Goal: Use online tool/utility: Utilize a website feature to perform a specific function

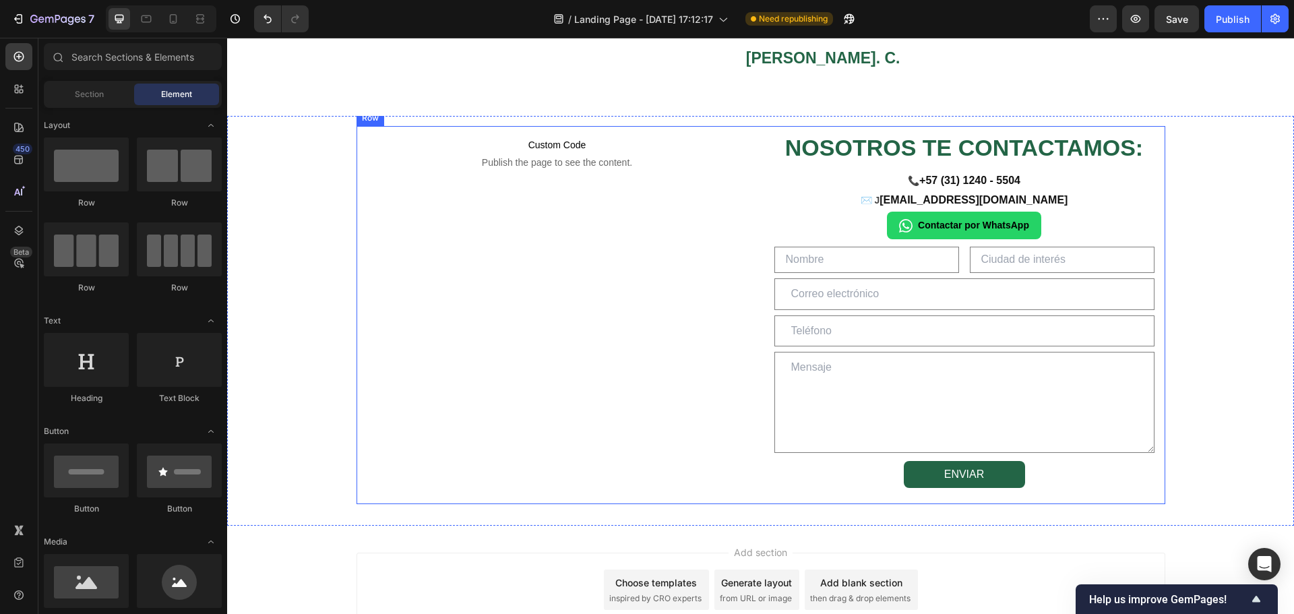
scroll to position [2147, 0]
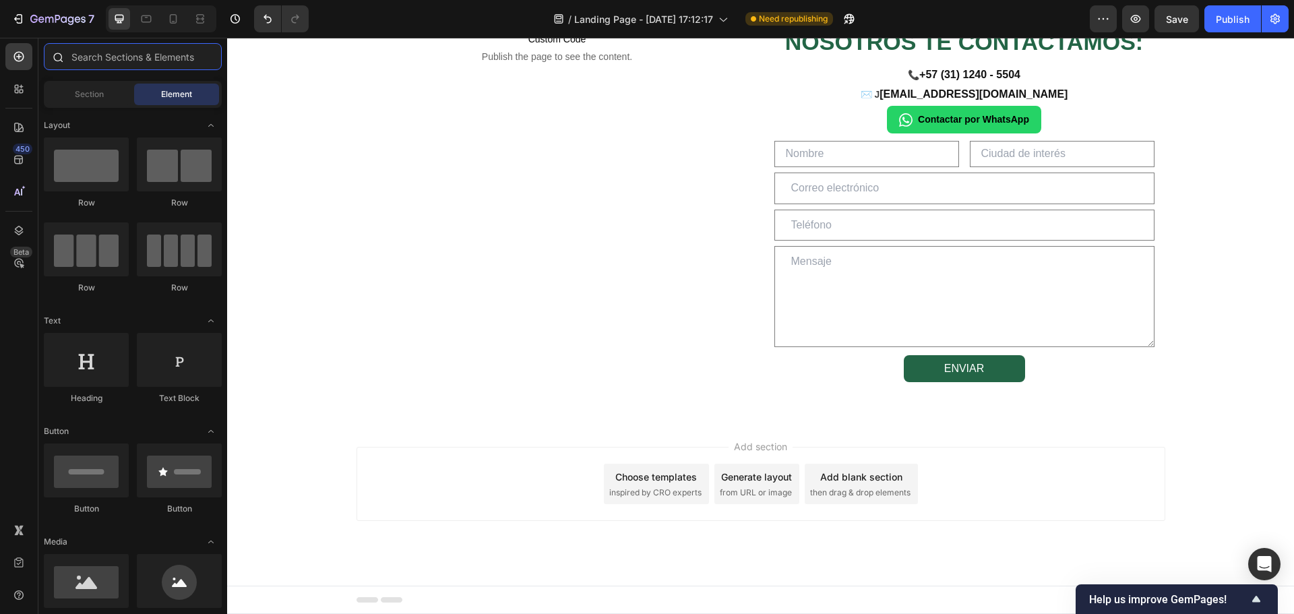
click at [109, 61] on input "text" at bounding box center [133, 56] width 178 height 27
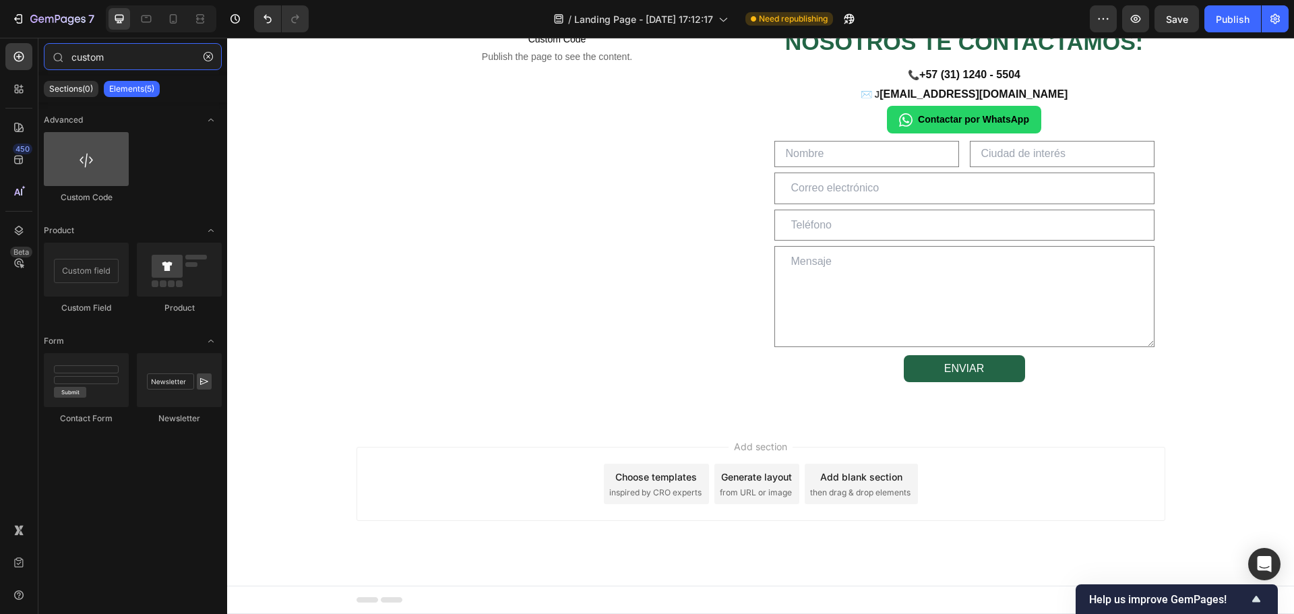
type input "custom"
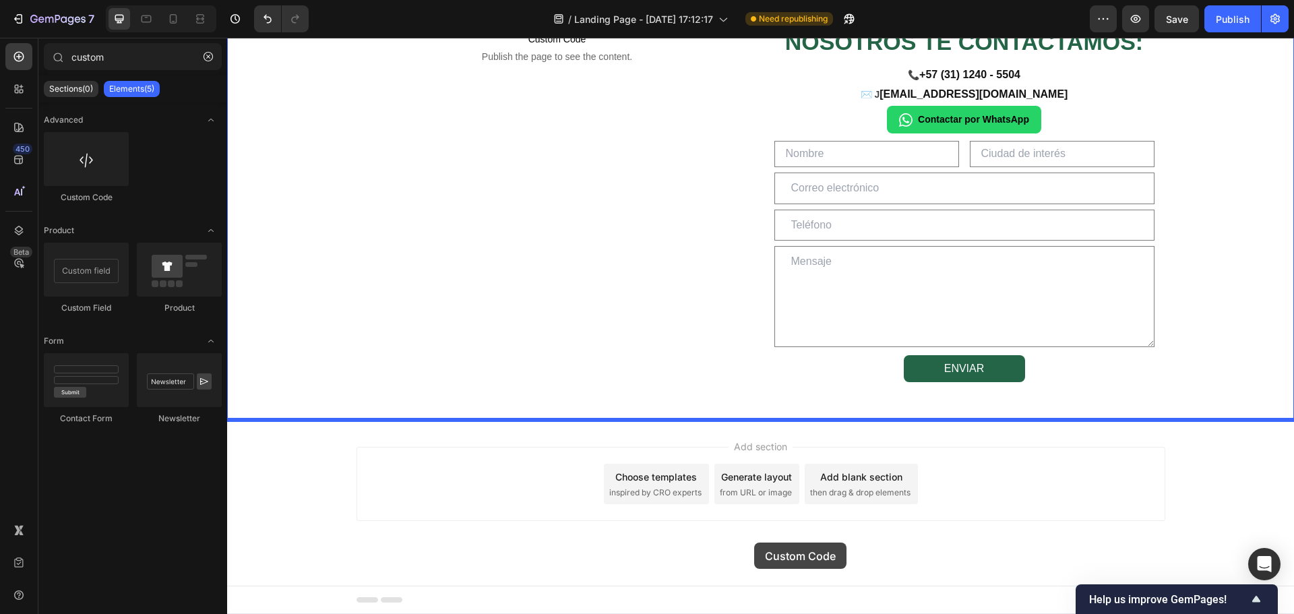
drag, startPoint x: 314, startPoint y: 202, endPoint x: 754, endPoint y: 543, distance: 556.4
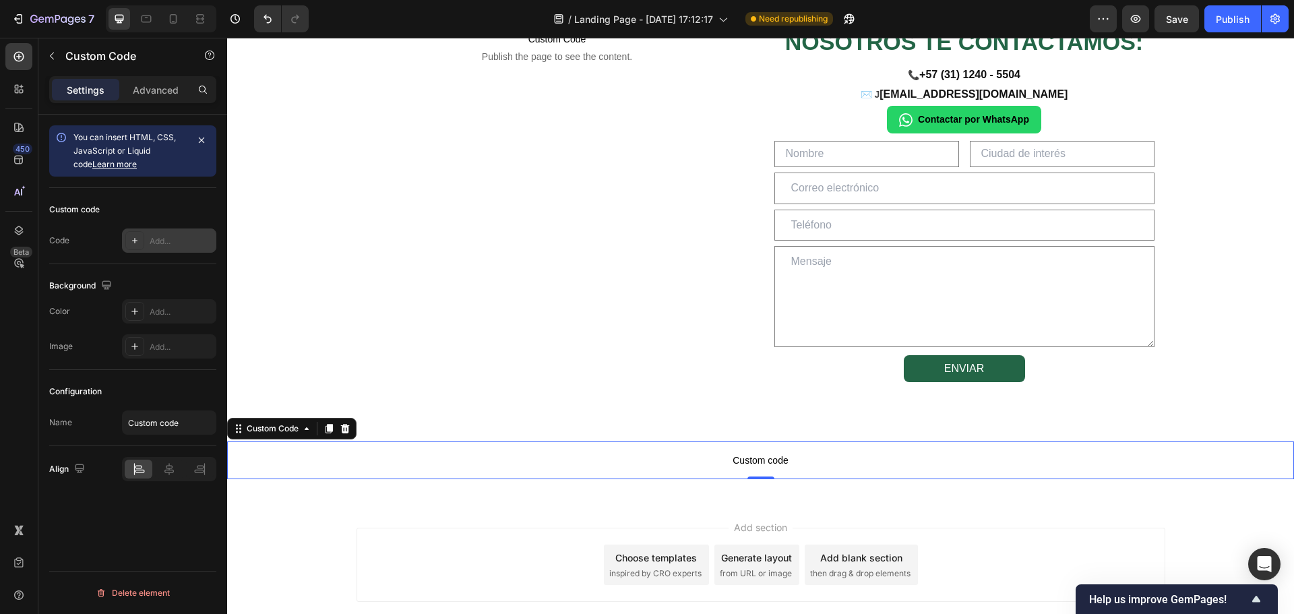
click at [171, 237] on div "Add..." at bounding box center [181, 241] width 63 height 12
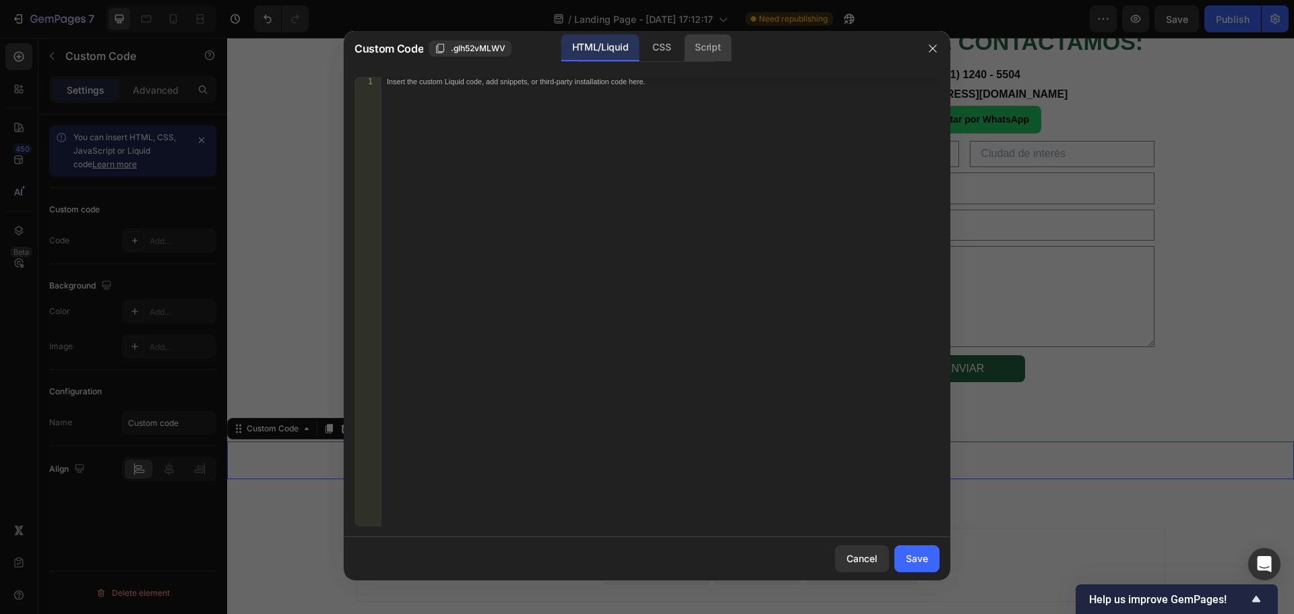
click at [706, 52] on div "Script" at bounding box center [707, 47] width 47 height 27
click at [696, 162] on div "Insert the Javascript code to add interaction and animation to your content her…" at bounding box center [660, 311] width 558 height 468
click at [709, 48] on div "Script" at bounding box center [707, 47] width 47 height 27
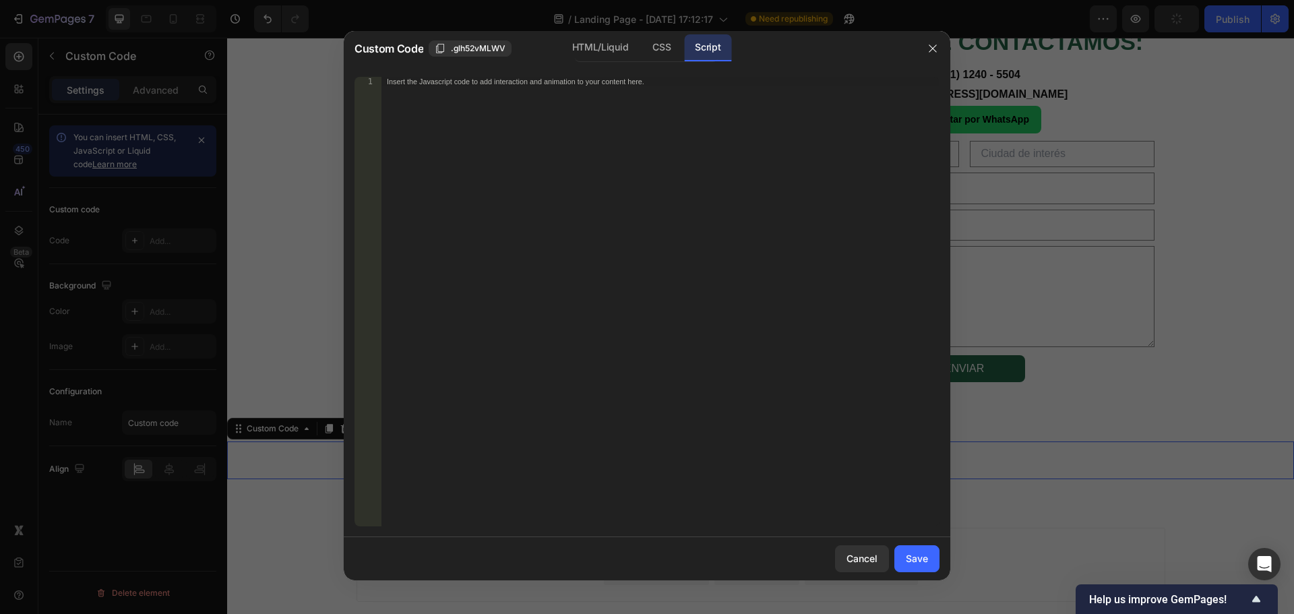
click at [564, 126] on div "Insert the Javascript code to add interaction and animation to your content her…" at bounding box center [660, 311] width 558 height 468
click at [642, 202] on div "Insert the Javascript code to add interaction and animation to your content her…" at bounding box center [660, 311] width 558 height 468
paste textarea "});"
type textarea "});"
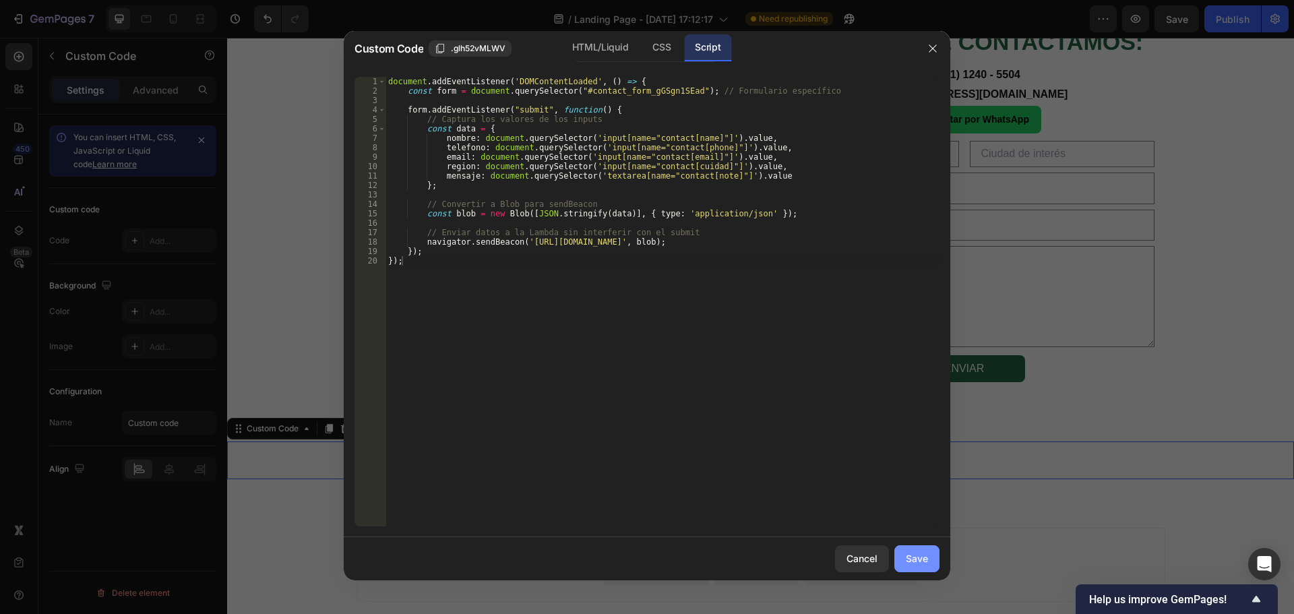
click at [921, 552] on div "Save" at bounding box center [917, 558] width 22 height 14
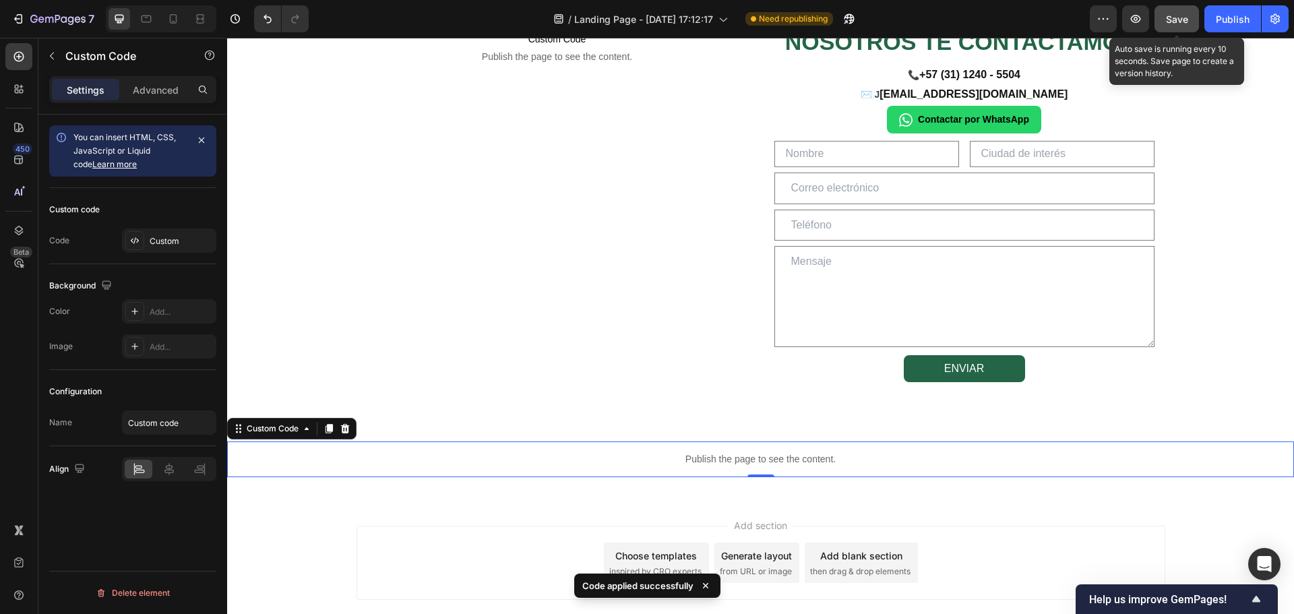
click at [1166, 18] on span "Save" at bounding box center [1177, 18] width 22 height 11
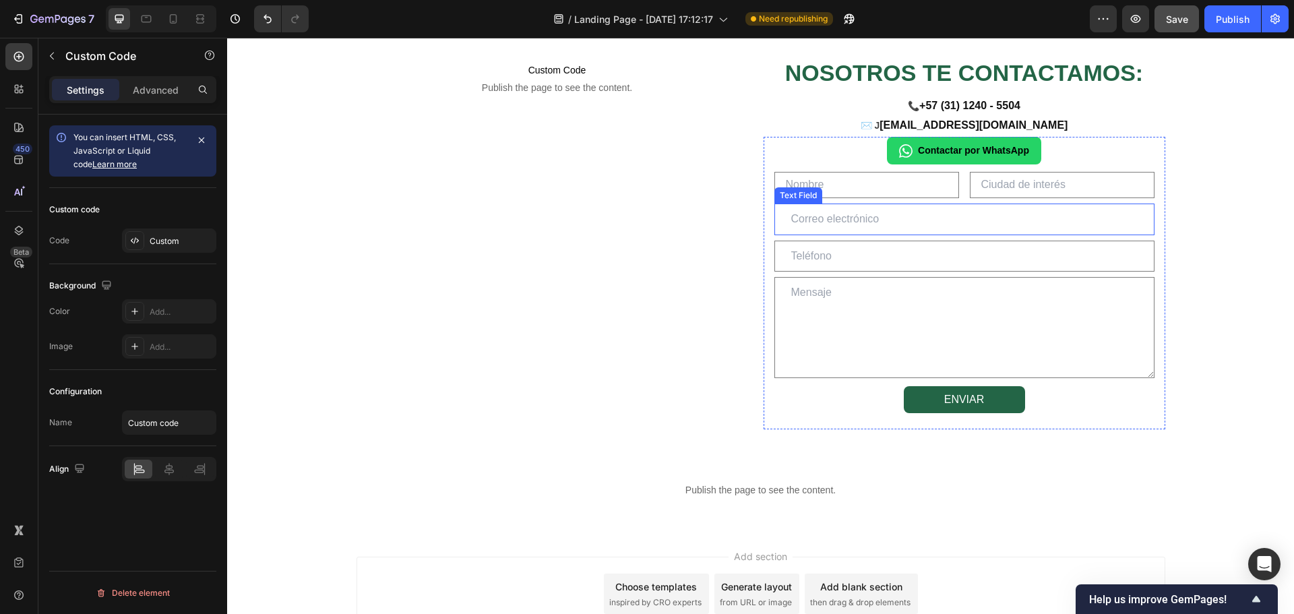
scroll to position [2158, 0]
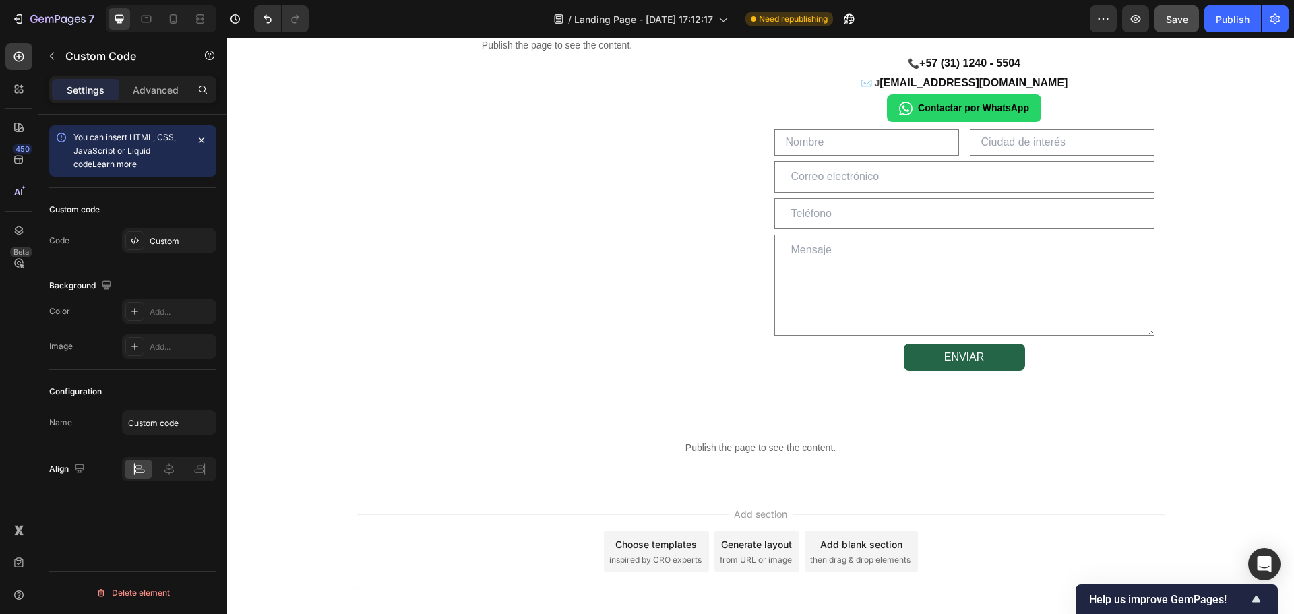
click at [718, 443] on p "Publish the page to see the content." at bounding box center [760, 448] width 1067 height 14
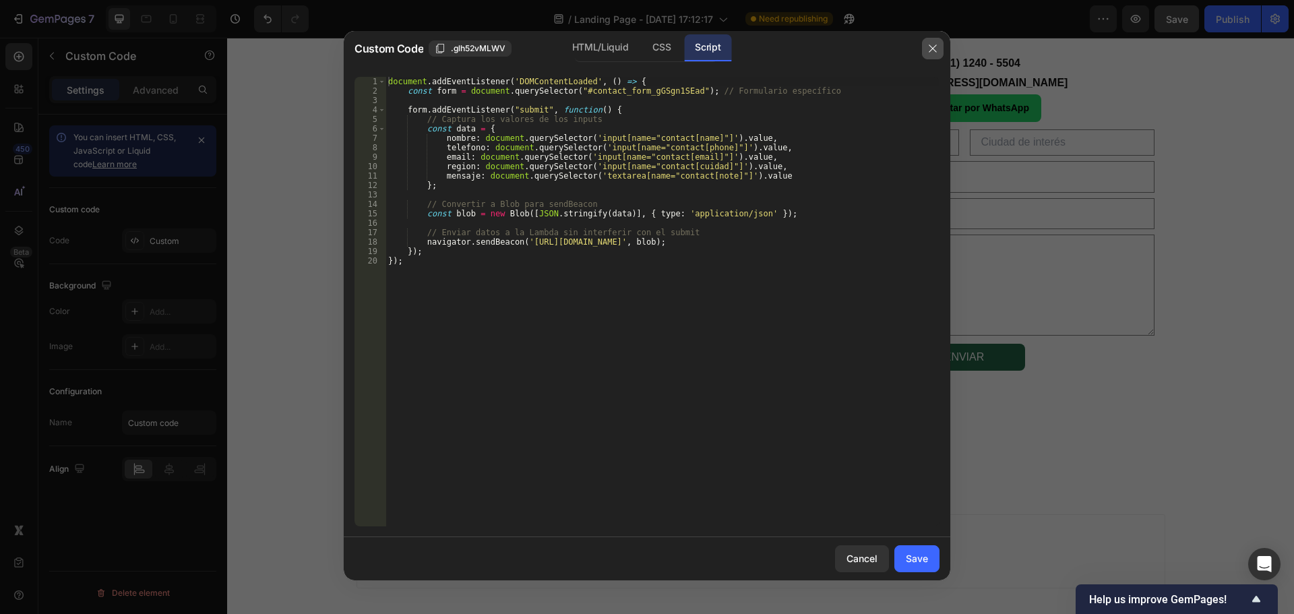
click at [935, 51] on icon "button" at bounding box center [932, 48] width 11 height 11
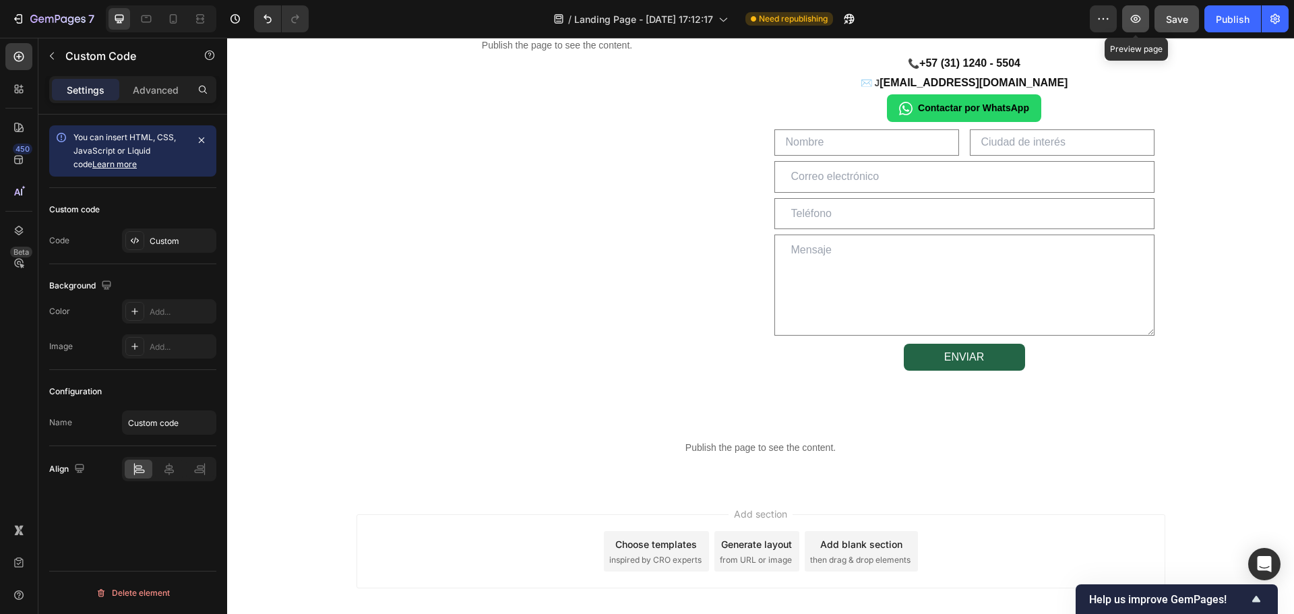
click at [1128, 15] on button "button" at bounding box center [1135, 18] width 27 height 27
